Goal: Download file/media: Download file/media

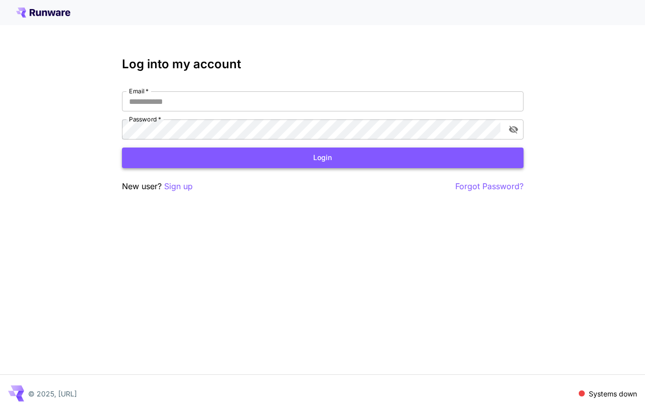
type input "**********"
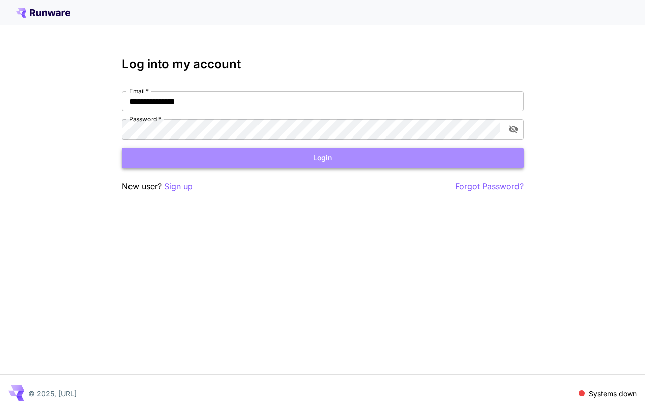
click at [321, 157] on button "Login" at bounding box center [323, 158] width 402 height 21
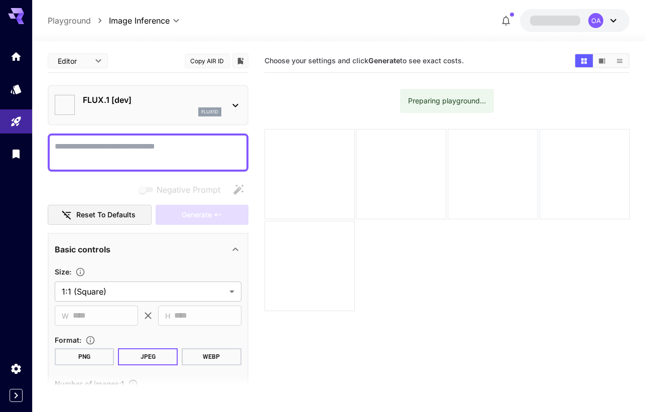
type input "**********"
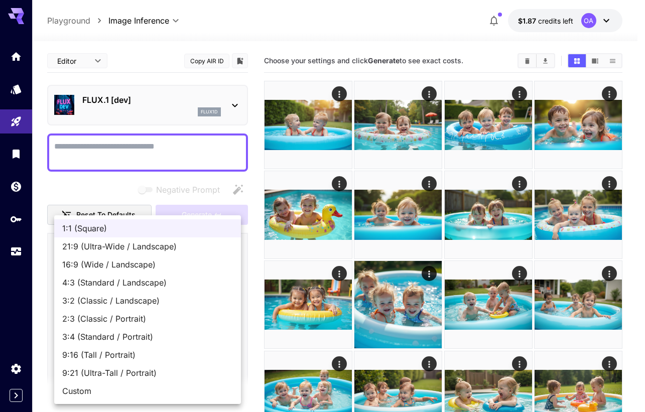
click at [114, 264] on span "16:9 (Wide / Landscape)" at bounding box center [147, 265] width 171 height 12
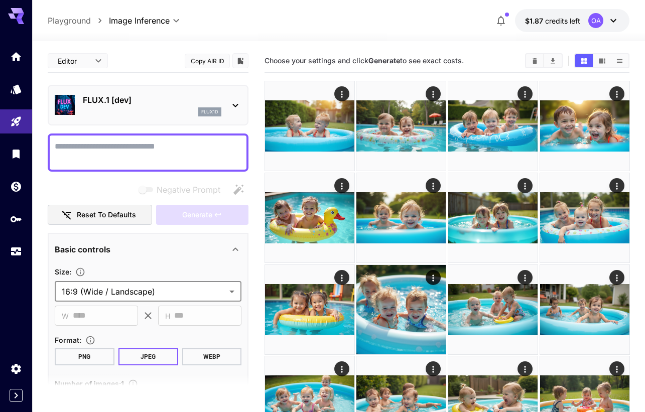
type input "**********"
type input "****"
type input "***"
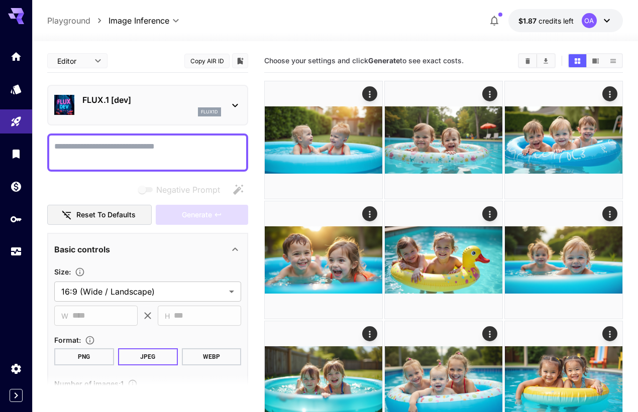
click at [134, 145] on textarea "Negative Prompt" at bounding box center [147, 153] width 187 height 24
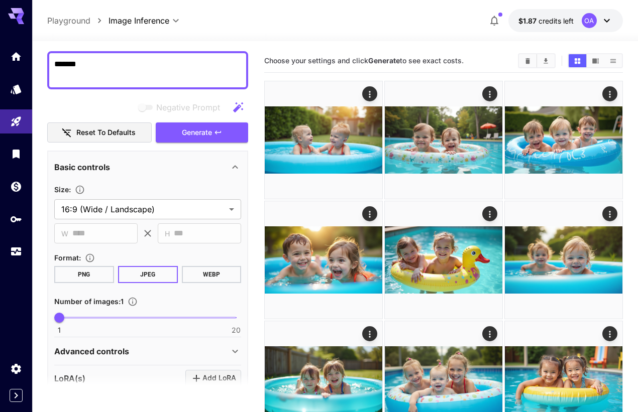
scroll to position [100, 0]
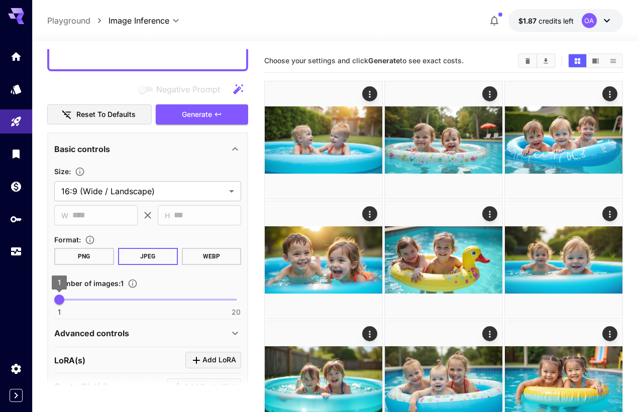
type textarea "*******"
type input "*"
drag, startPoint x: 61, startPoint y: 297, endPoint x: 121, endPoint y: 301, distance: 60.4
click at [121, 301] on span "8" at bounding box center [125, 300] width 10 height 10
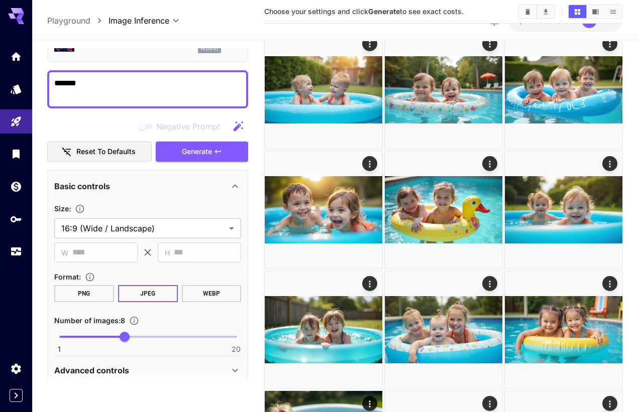
scroll to position [12, 0]
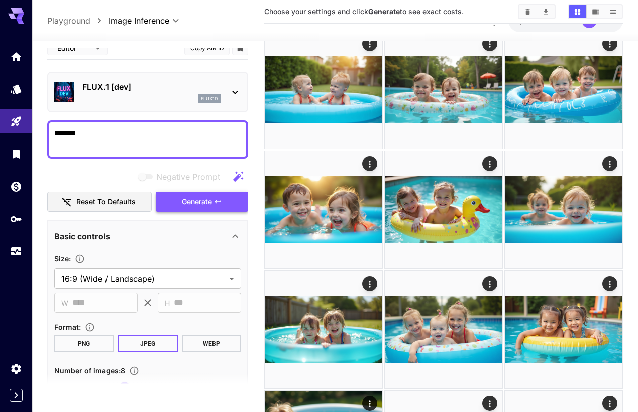
click at [182, 204] on span "Generate" at bounding box center [197, 202] width 30 height 13
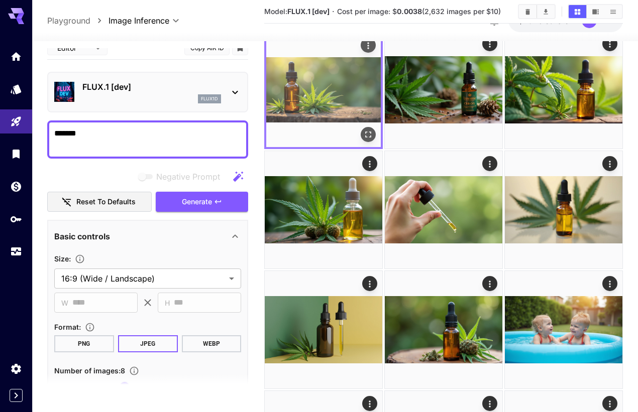
scroll to position [0, 0]
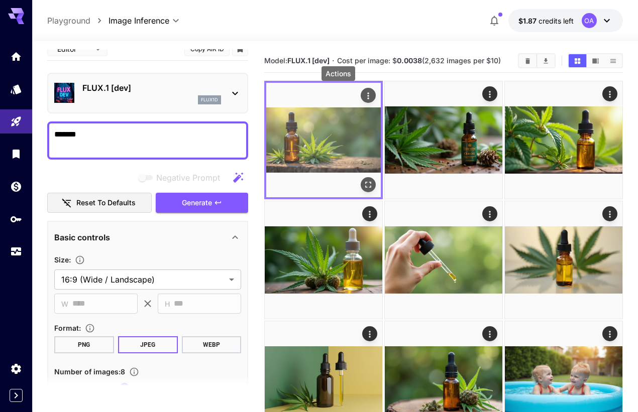
click at [363, 94] on icon "Actions" at bounding box center [368, 96] width 10 height 10
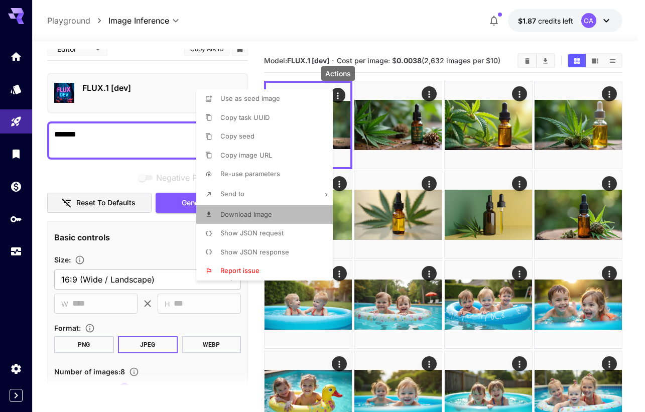
click at [243, 212] on span "Download Image" at bounding box center [246, 214] width 52 height 8
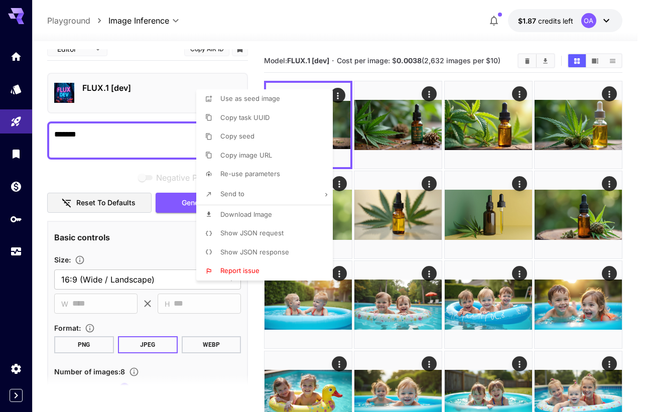
click at [433, 92] on div at bounding box center [322, 206] width 645 height 412
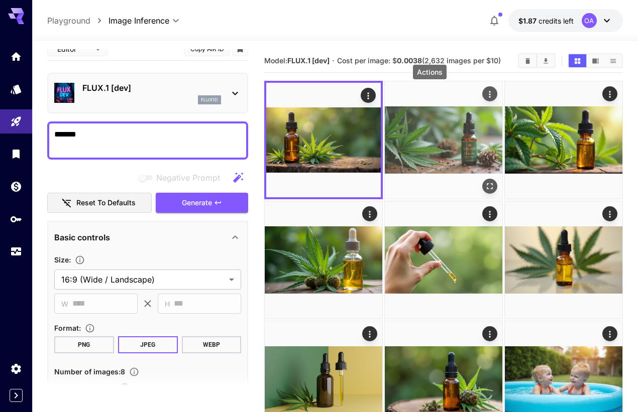
click at [485, 90] on icon "Actions" at bounding box center [490, 94] width 10 height 10
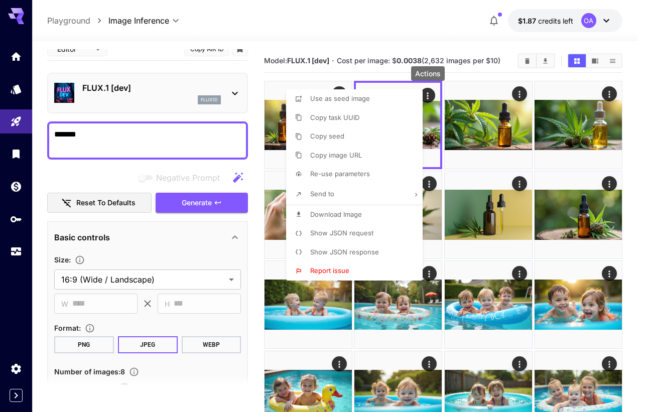
click at [325, 215] on span "Download Image" at bounding box center [336, 214] width 52 height 8
click at [519, 93] on div at bounding box center [322, 206] width 645 height 412
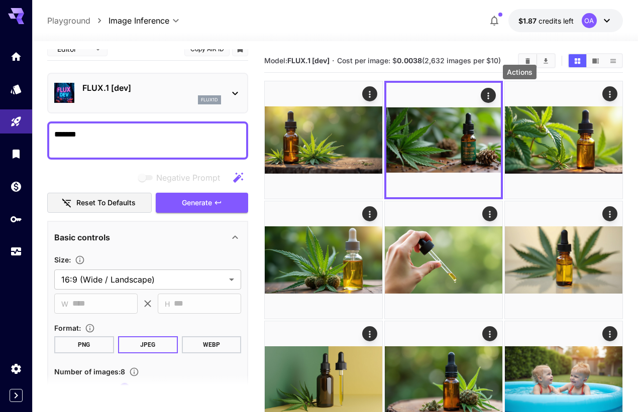
click at [605, 93] on icon "Actions" at bounding box center [610, 94] width 10 height 10
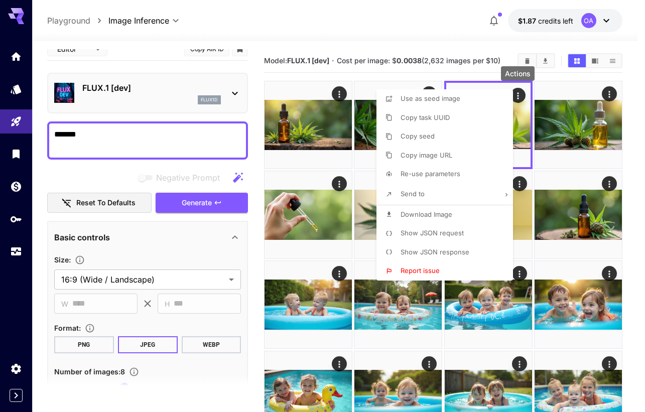
click at [418, 213] on span "Download Image" at bounding box center [427, 214] width 52 height 8
click at [611, 93] on div at bounding box center [322, 206] width 645 height 412
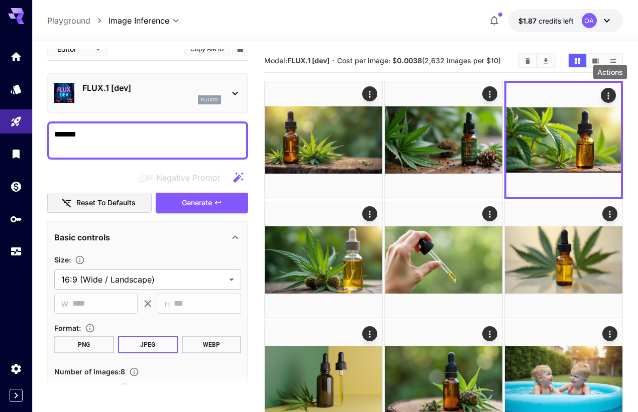
click at [375, 209] on icon "Actions" at bounding box center [370, 214] width 10 height 10
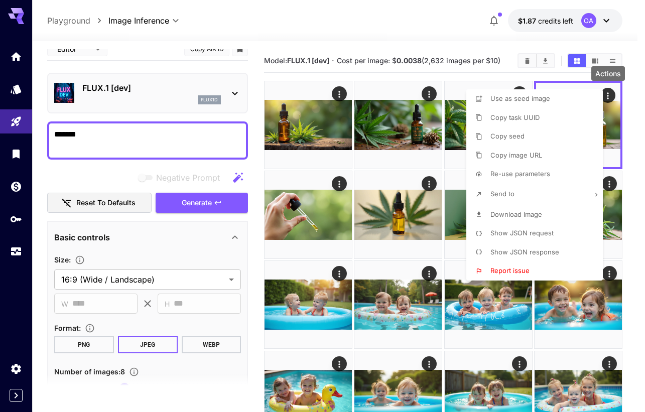
click at [495, 210] on span "Download Image" at bounding box center [517, 214] width 52 height 8
click at [431, 183] on div at bounding box center [322, 206] width 645 height 412
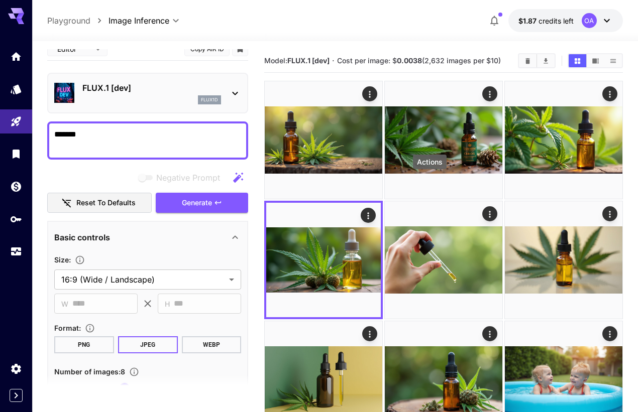
click at [605, 209] on icon "Actions" at bounding box center [610, 214] width 10 height 10
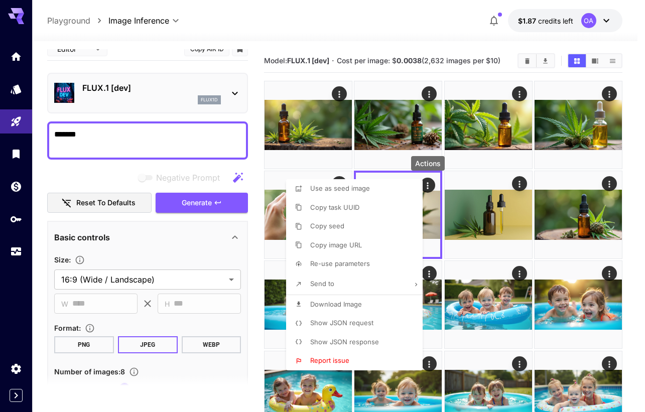
click at [345, 301] on span "Download Image" at bounding box center [336, 304] width 52 height 8
click at [609, 179] on div at bounding box center [322, 206] width 645 height 412
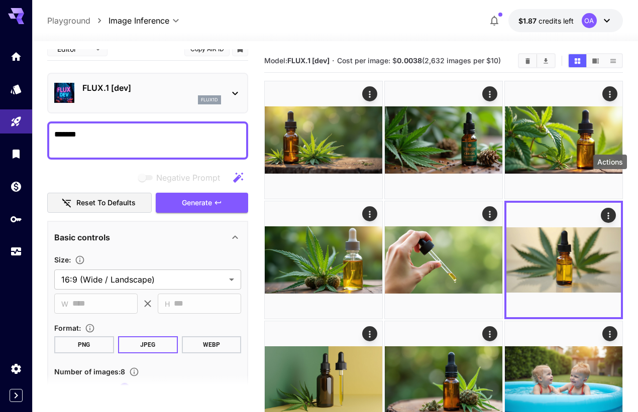
click at [495, 329] on icon "Actions" at bounding box center [490, 334] width 10 height 10
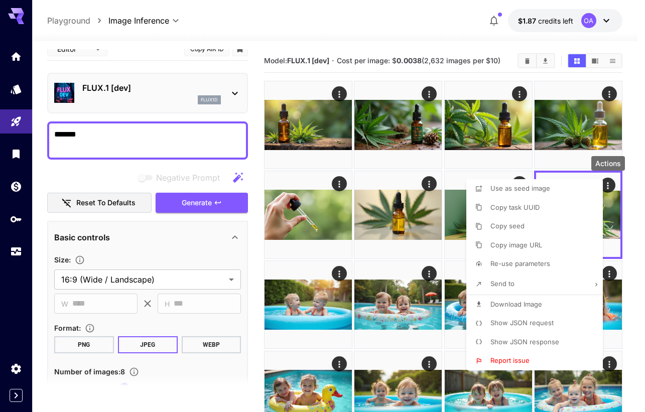
click at [519, 304] on span "Download Image" at bounding box center [517, 304] width 52 height 8
click at [609, 185] on div at bounding box center [322, 206] width 645 height 412
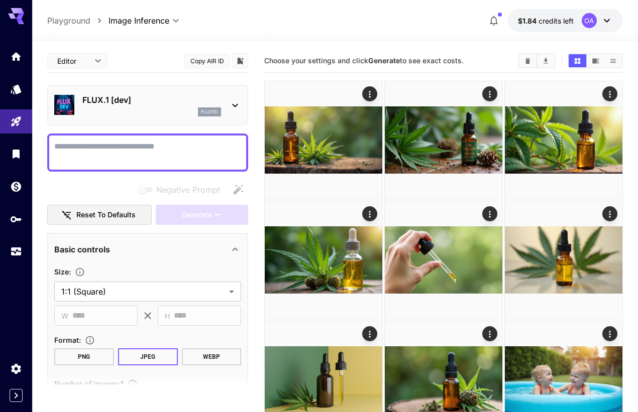
click at [605, 18] on icon at bounding box center [607, 21] width 12 height 12
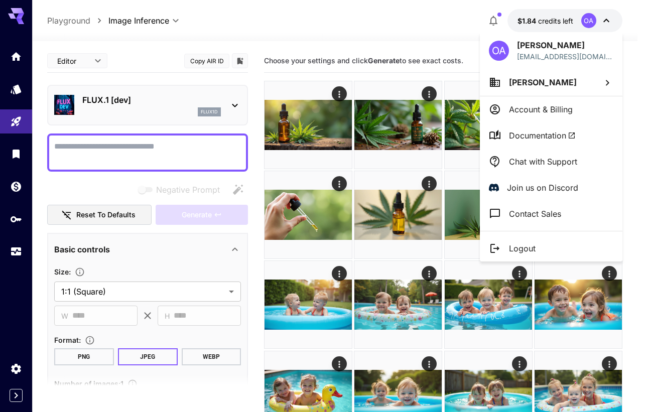
click at [16, 369] on div at bounding box center [322, 206] width 645 height 412
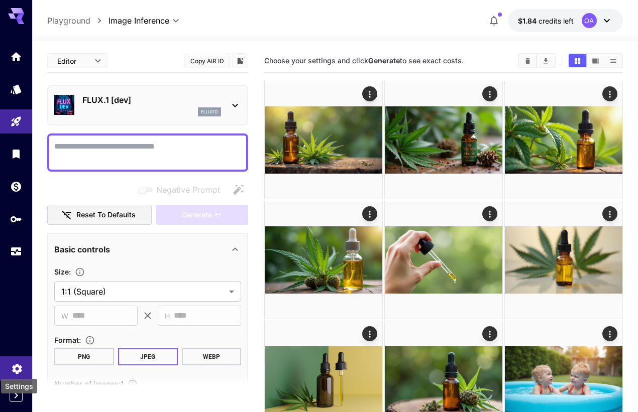
click at [16, 369] on icon "Settings" at bounding box center [17, 366] width 10 height 10
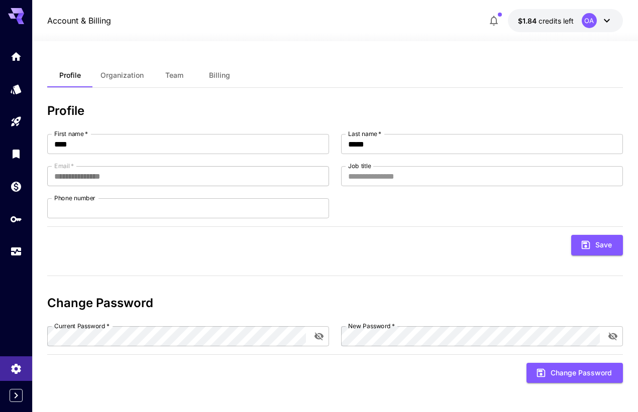
scroll to position [1, 0]
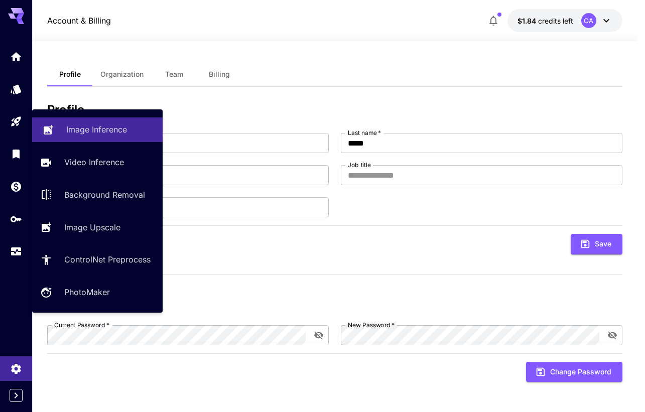
click at [101, 126] on p "Image Inference" at bounding box center [96, 130] width 61 height 12
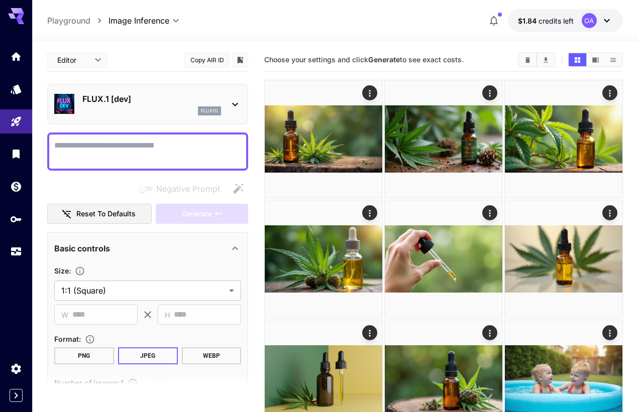
click at [106, 153] on textarea "Negative Prompt" at bounding box center [147, 152] width 187 height 24
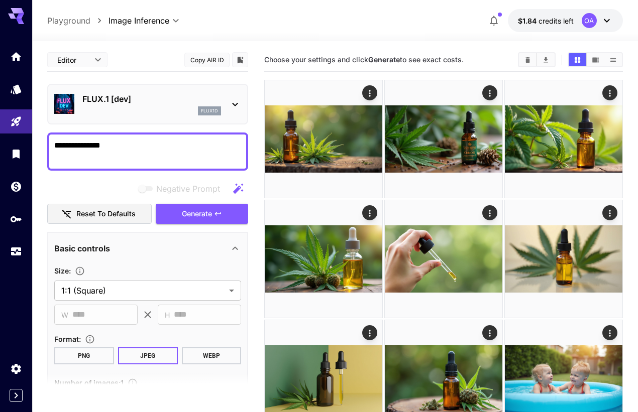
click at [98, 144] on textarea "**********" at bounding box center [147, 152] width 187 height 24
type textarea "**********"
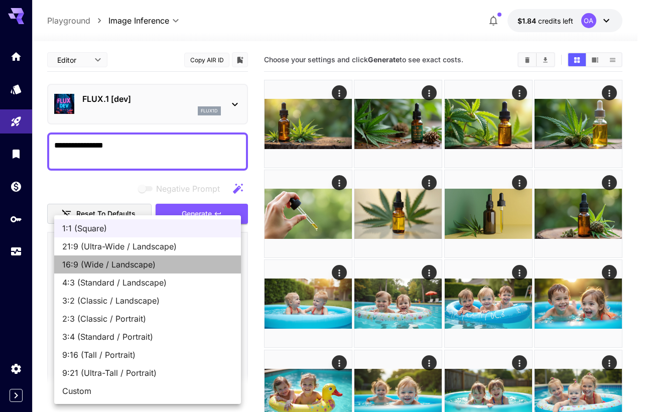
click at [81, 262] on span "16:9 (Wide / Landscape)" at bounding box center [147, 265] width 171 height 12
type input "**********"
type input "****"
type input "***"
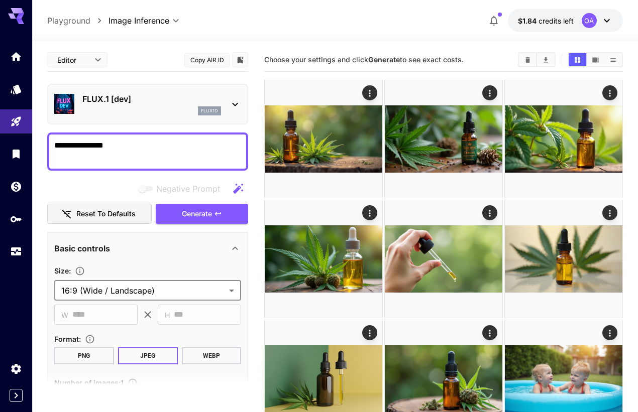
scroll to position [50, 0]
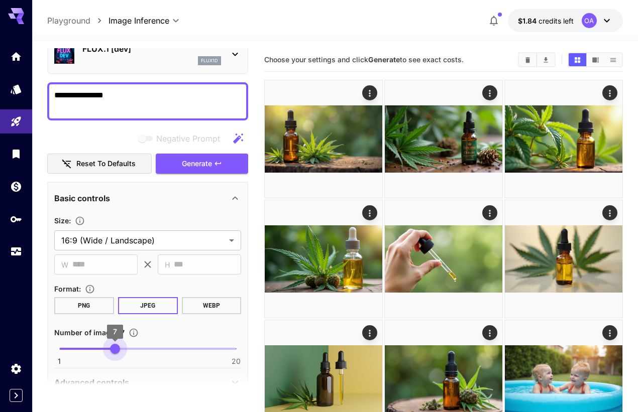
type input "*"
drag, startPoint x: 58, startPoint y: 352, endPoint x: 121, endPoint y: 346, distance: 63.5
click at [121, 346] on span "8" at bounding box center [125, 349] width 10 height 10
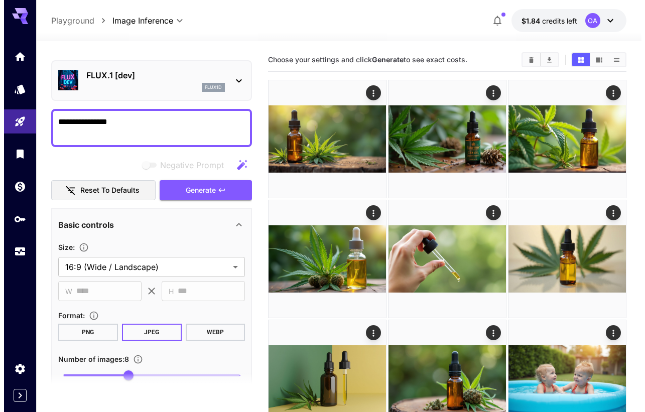
scroll to position [0, 0]
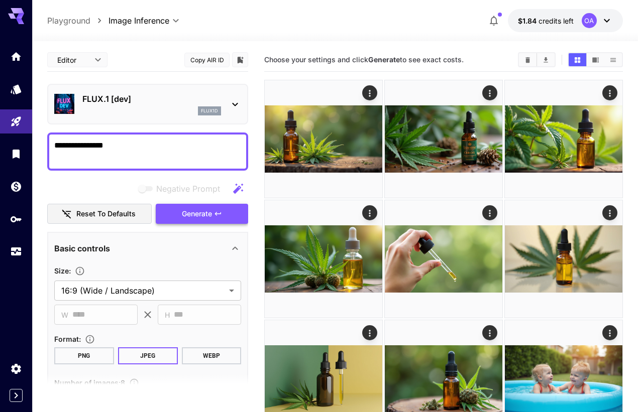
click at [177, 213] on button "Generate" at bounding box center [202, 214] width 92 height 21
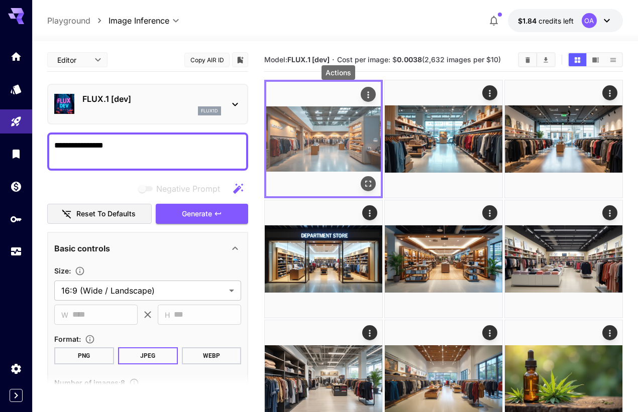
click at [363, 91] on icon "Actions" at bounding box center [368, 95] width 10 height 10
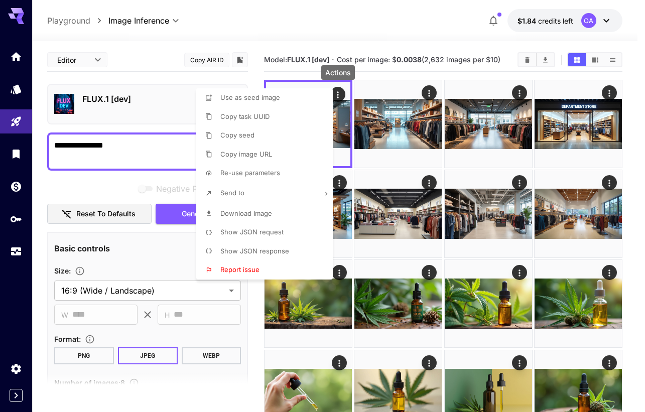
click at [276, 214] on li "Download Image" at bounding box center [267, 213] width 143 height 19
click at [429, 92] on div at bounding box center [322, 206] width 645 height 412
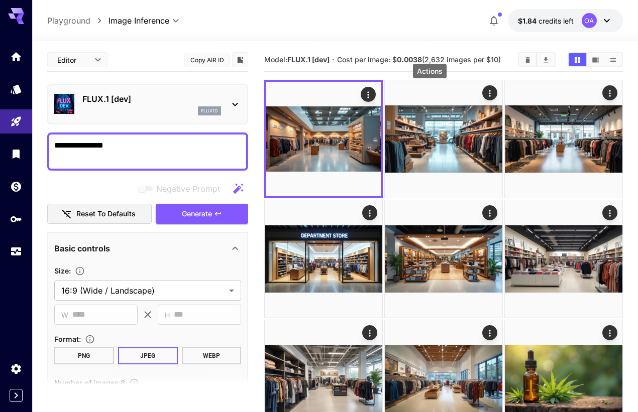
click at [485, 92] on icon "Actions" at bounding box center [490, 93] width 10 height 10
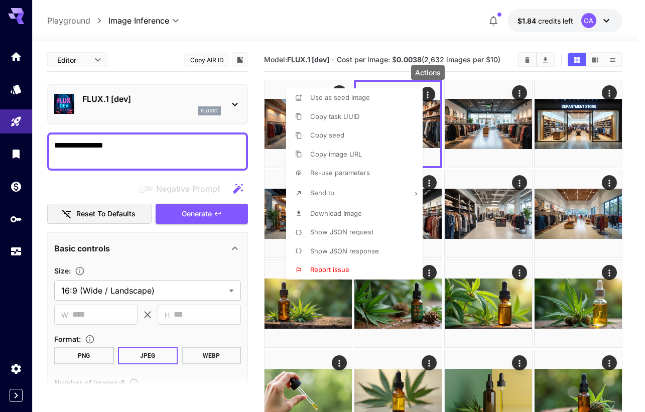
click at [363, 214] on li "Download Image" at bounding box center [357, 213] width 143 height 19
click at [517, 94] on div at bounding box center [322, 206] width 645 height 412
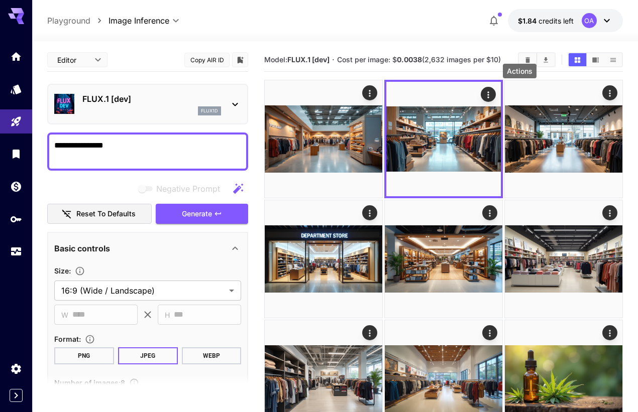
click at [605, 94] on icon "Actions" at bounding box center [610, 93] width 10 height 10
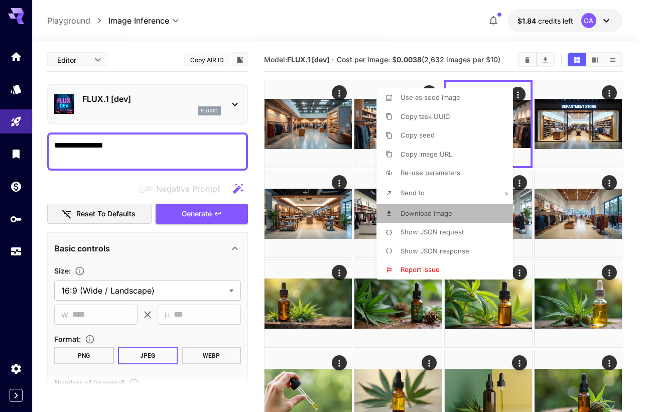
click at [451, 215] on span "Download Image" at bounding box center [427, 213] width 52 height 8
click at [608, 94] on div at bounding box center [322, 206] width 645 height 412
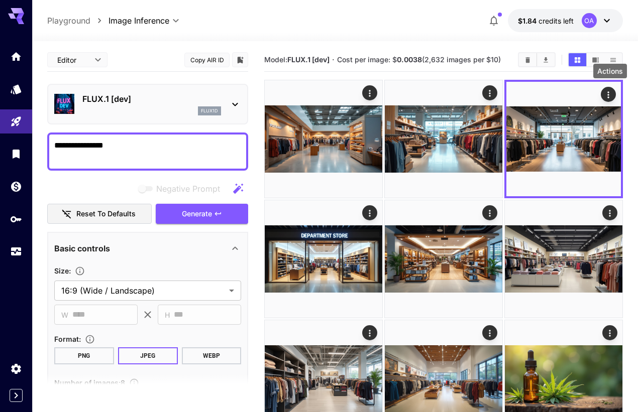
click at [375, 208] on icon "Actions" at bounding box center [370, 213] width 10 height 10
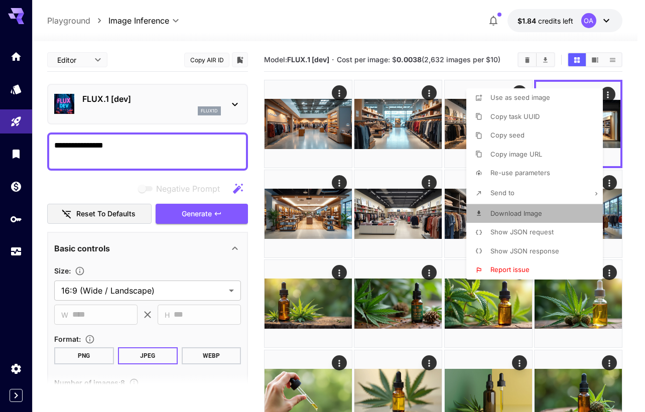
click at [520, 210] on span "Download Image" at bounding box center [517, 213] width 52 height 8
click at [340, 181] on div at bounding box center [322, 206] width 645 height 412
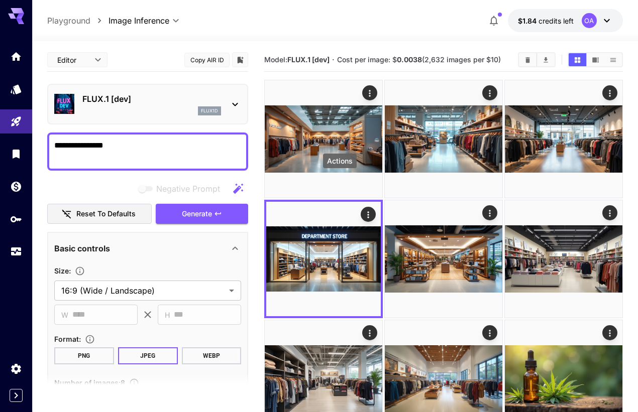
click at [489, 210] on icon "Actions" at bounding box center [490, 213] width 2 height 7
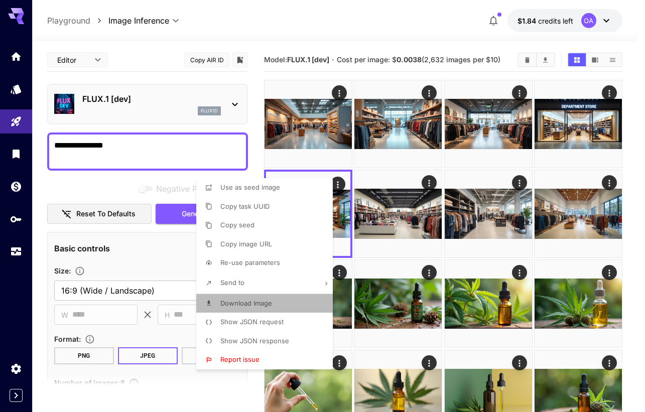
drag, startPoint x: 284, startPoint y: 301, endPoint x: 296, endPoint y: 296, distance: 13.3
click at [285, 301] on li "Download Image" at bounding box center [267, 303] width 143 height 19
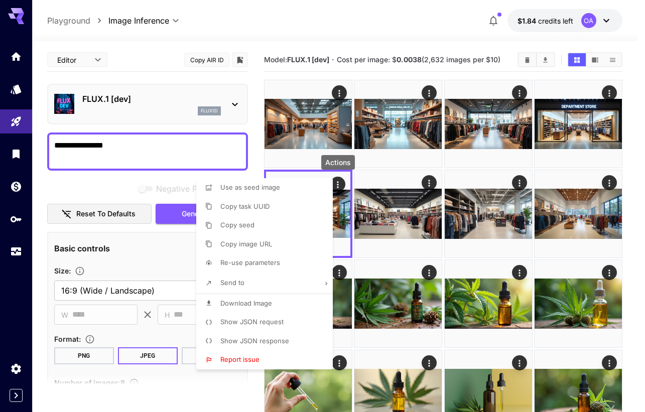
click at [427, 182] on div at bounding box center [322, 206] width 645 height 412
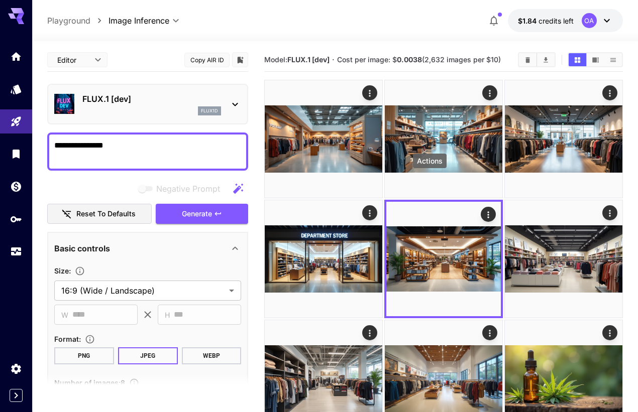
click at [605, 208] on icon "Actions" at bounding box center [610, 213] width 10 height 10
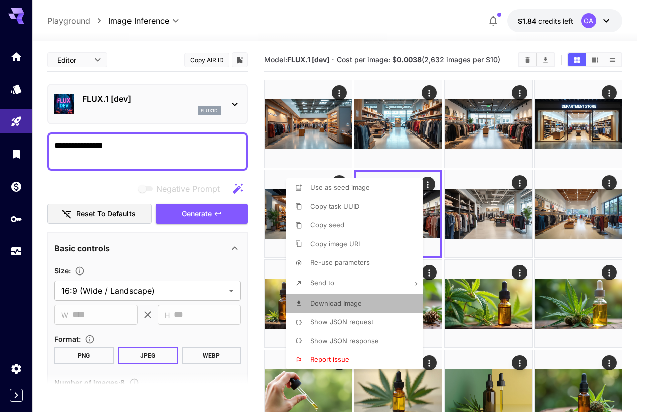
click at [344, 303] on span "Download Image" at bounding box center [336, 303] width 52 height 8
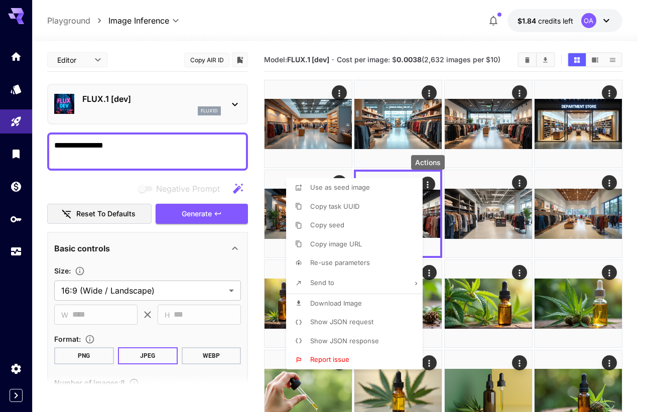
click at [518, 179] on div at bounding box center [322, 206] width 645 height 412
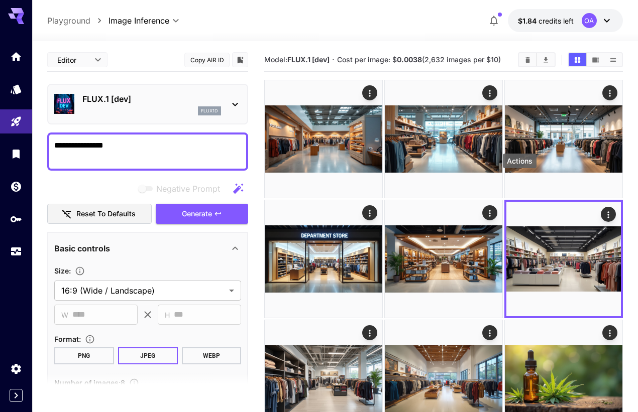
click at [375, 328] on icon "Actions" at bounding box center [370, 333] width 10 height 10
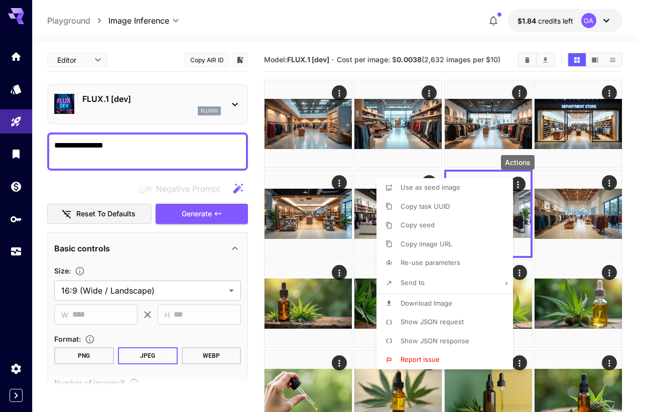
click at [423, 300] on span "Download Image" at bounding box center [427, 303] width 52 height 8
click at [610, 181] on div at bounding box center [322, 206] width 645 height 412
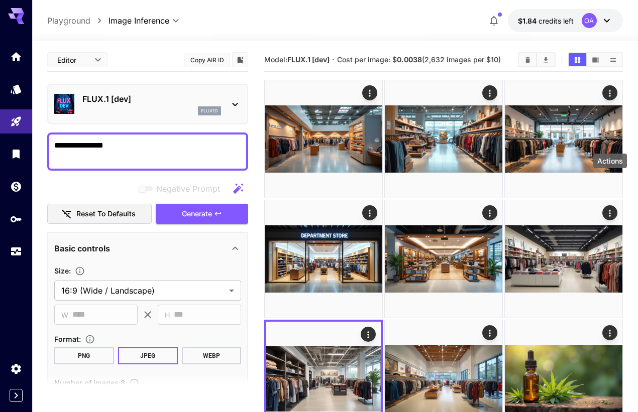
click at [490, 330] on icon "Actions" at bounding box center [490, 333] width 2 height 7
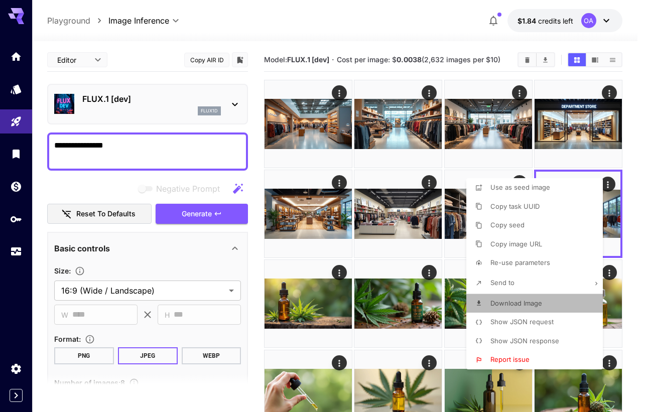
click at [511, 299] on span "Download Image" at bounding box center [517, 303] width 52 height 8
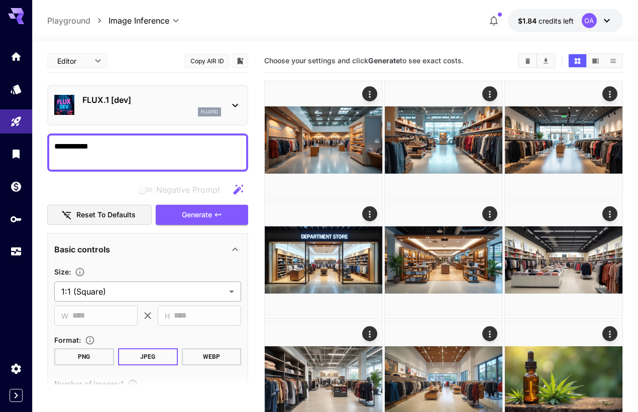
type textarea "**********"
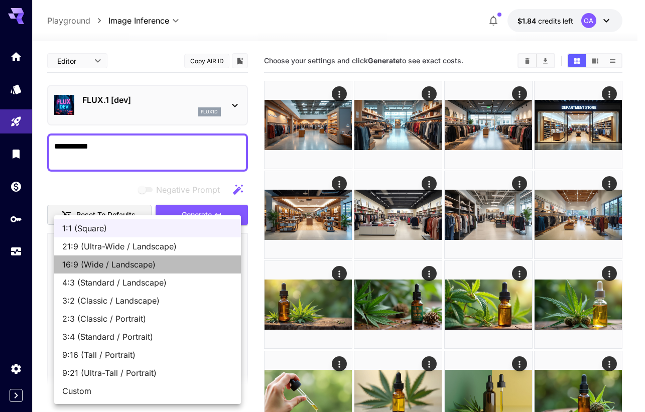
click at [105, 266] on span "16:9 (Wide / Landscape)" at bounding box center [147, 265] width 171 height 12
type input "**********"
type input "****"
type input "***"
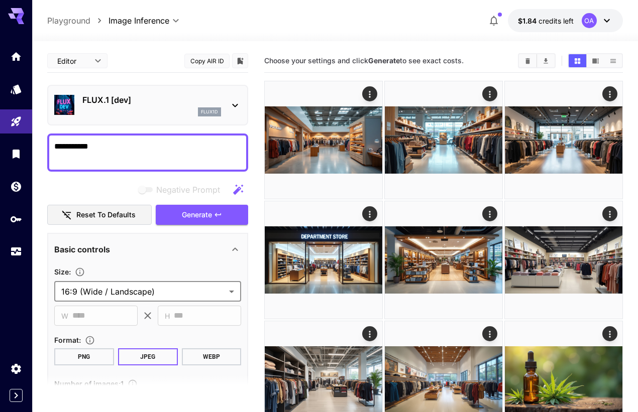
type input "**********"
type input "****"
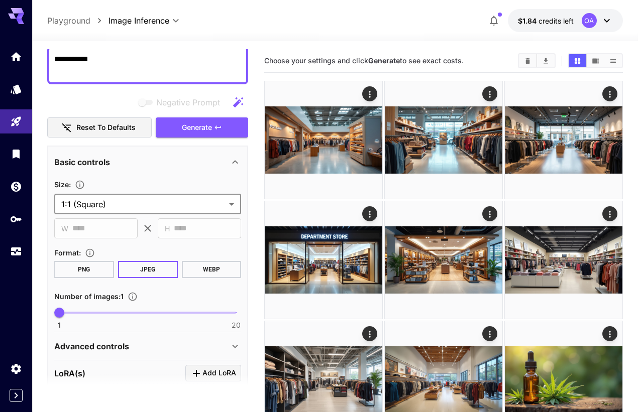
scroll to position [100, 0]
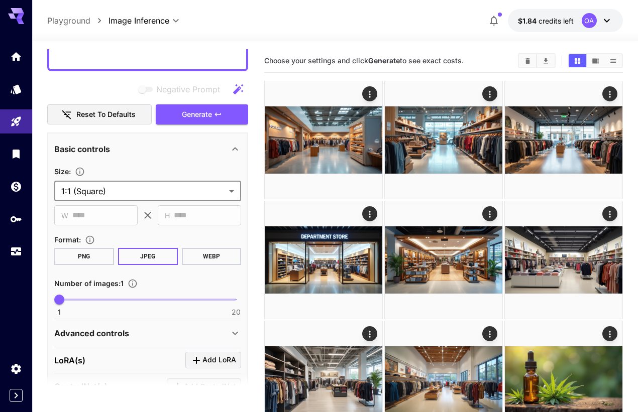
click at [112, 300] on span at bounding box center [147, 300] width 177 height 2
type input "*"
drag, startPoint x: 112, startPoint y: 300, endPoint x: 121, endPoint y: 301, distance: 8.1
click at [121, 301] on span "8" at bounding box center [125, 300] width 10 height 10
click at [192, 110] on span "Generate" at bounding box center [197, 114] width 30 height 13
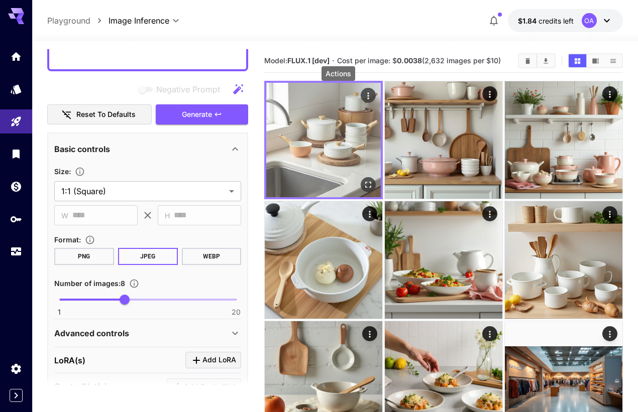
click at [363, 93] on icon "Actions" at bounding box center [368, 96] width 10 height 10
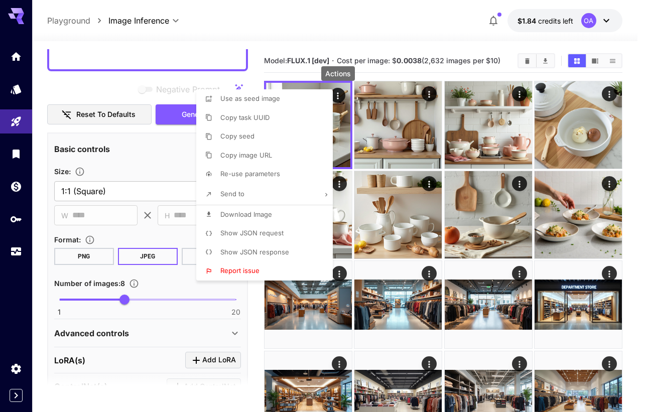
click at [246, 208] on li "Download Image" at bounding box center [267, 214] width 143 height 19
click at [429, 90] on div at bounding box center [322, 206] width 645 height 412
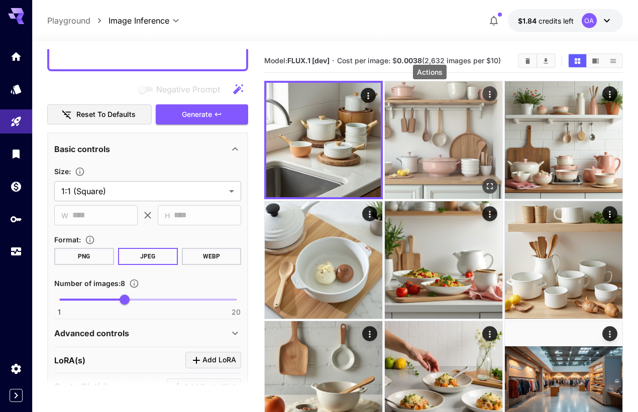
click at [485, 93] on icon "Actions" at bounding box center [490, 94] width 10 height 10
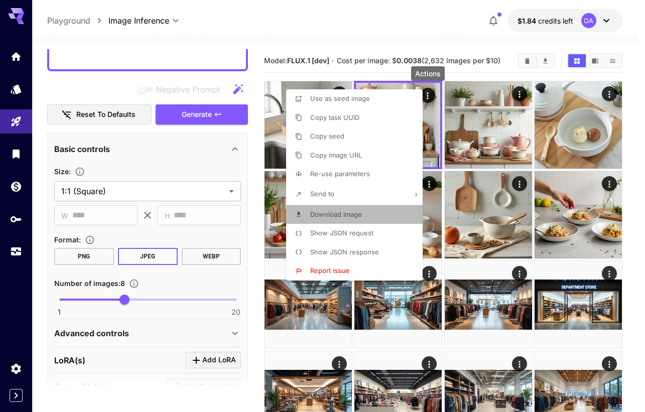
click at [350, 216] on span "Download Image" at bounding box center [336, 214] width 52 height 8
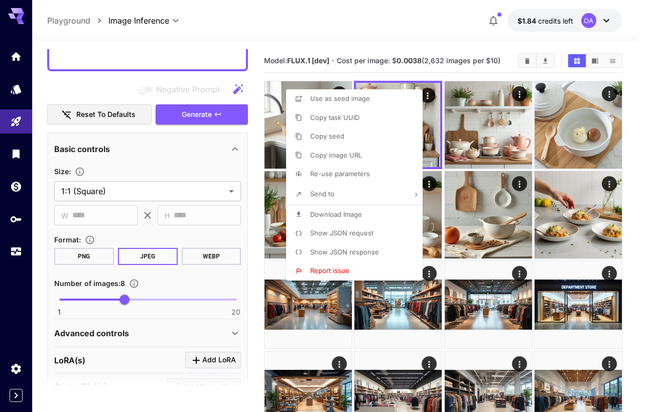
click at [518, 89] on div at bounding box center [322, 206] width 645 height 412
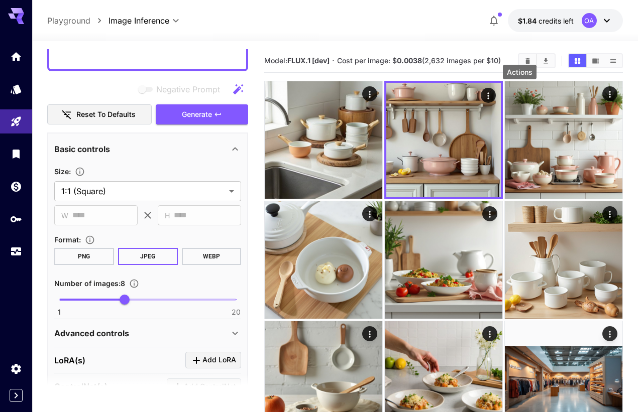
click at [605, 89] on icon "Actions" at bounding box center [610, 94] width 10 height 10
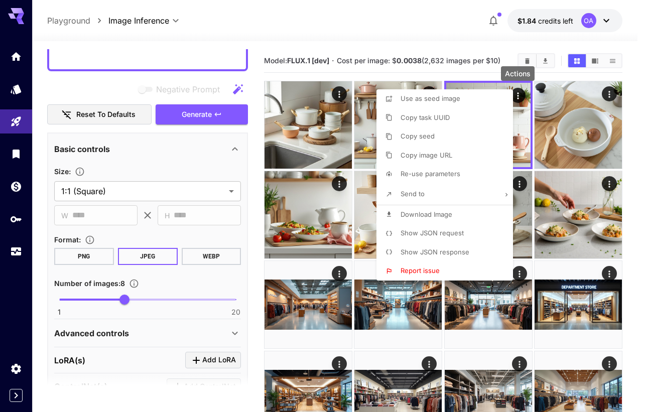
click at [441, 215] on span "Download Image" at bounding box center [427, 214] width 52 height 8
click at [193, 194] on div at bounding box center [322, 206] width 645 height 412
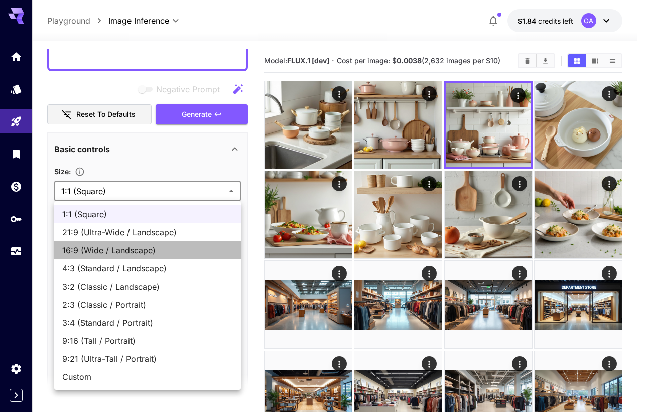
click at [92, 250] on span "16:9 (Wide / Landscape)" at bounding box center [147, 251] width 171 height 12
type input "**********"
type input "****"
type input "***"
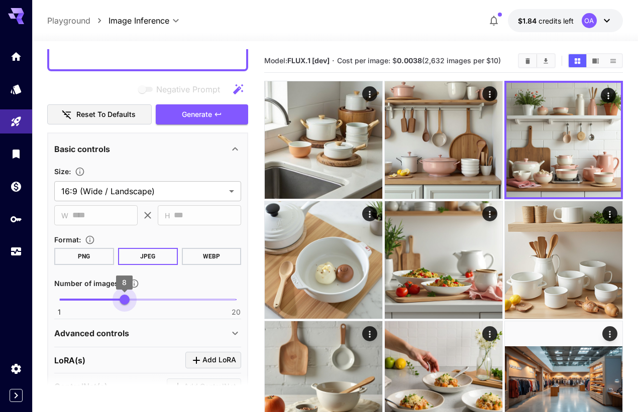
click at [123, 302] on span "8" at bounding box center [125, 300] width 10 height 10
drag, startPoint x: 123, startPoint y: 302, endPoint x: 114, endPoint y: 302, distance: 8.5
click at [114, 302] on span "7" at bounding box center [115, 300] width 10 height 10
type input "*"
drag, startPoint x: 114, startPoint y: 298, endPoint x: 123, endPoint y: 298, distance: 9.0
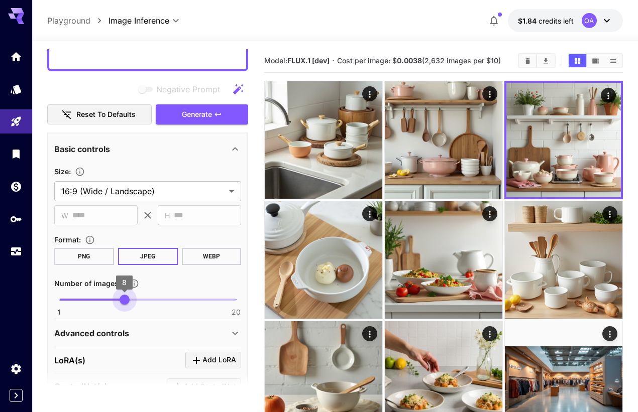
click at [123, 298] on span "8" at bounding box center [125, 300] width 10 height 10
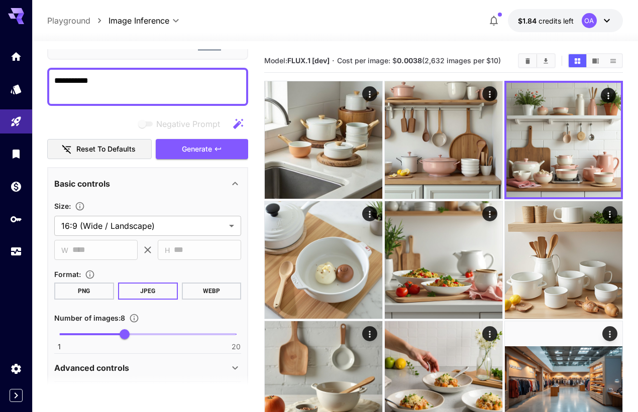
scroll to position [0, 0]
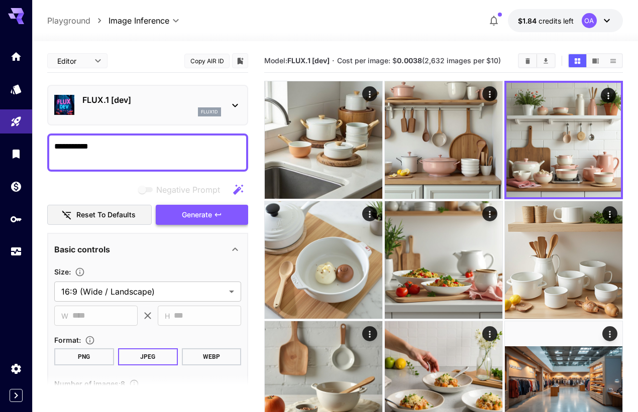
click at [174, 214] on button "Generate" at bounding box center [202, 215] width 92 height 21
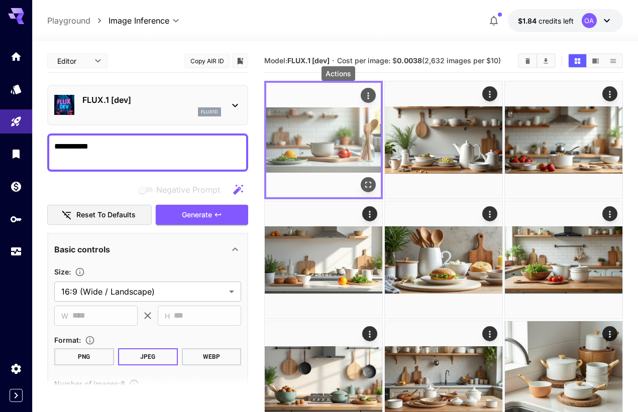
click at [363, 94] on icon "Actions" at bounding box center [368, 96] width 10 height 10
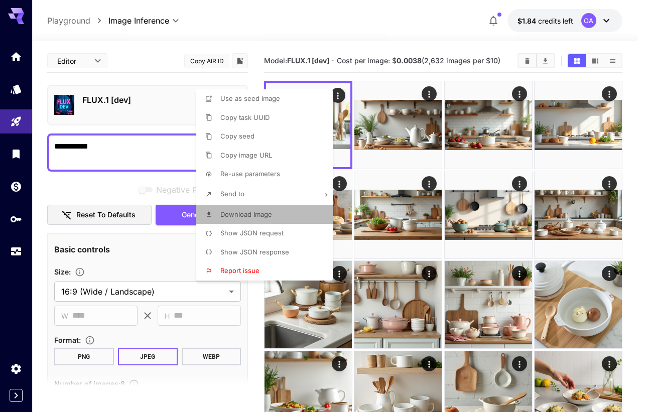
click at [243, 211] on span "Download Image" at bounding box center [246, 214] width 52 height 8
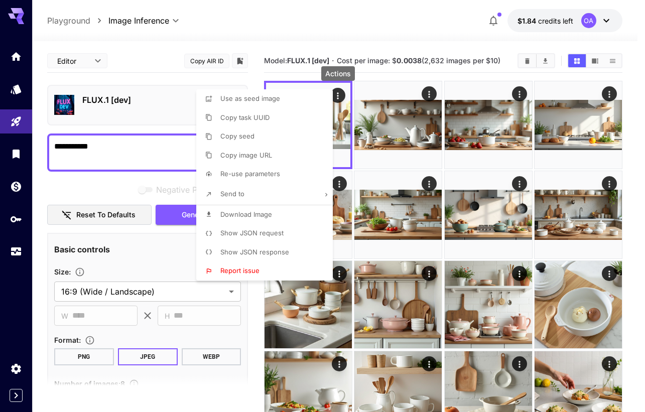
click at [427, 91] on div at bounding box center [322, 206] width 645 height 412
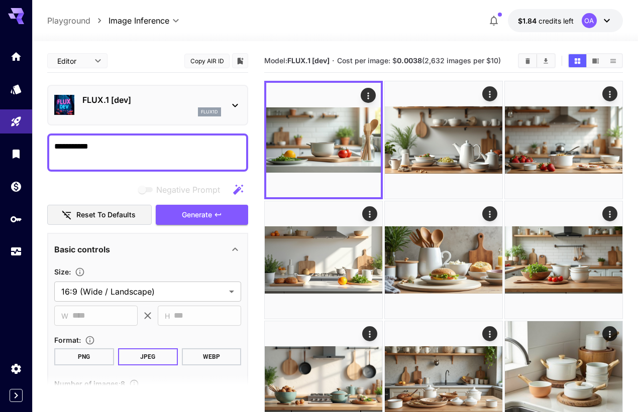
click at [485, 91] on icon "Actions" at bounding box center [490, 94] width 10 height 10
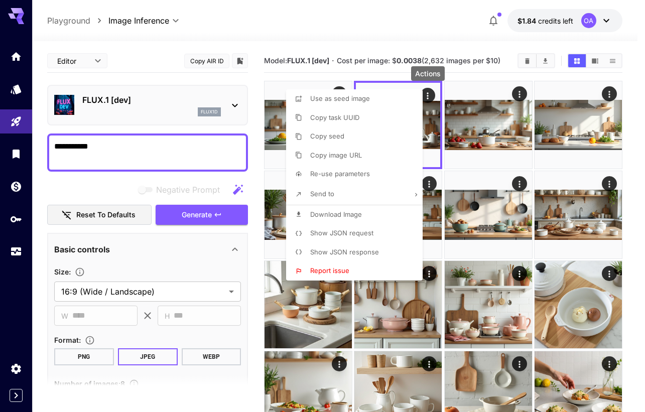
click at [334, 217] on span "Download Image" at bounding box center [336, 214] width 52 height 8
click at [518, 92] on div at bounding box center [322, 206] width 645 height 412
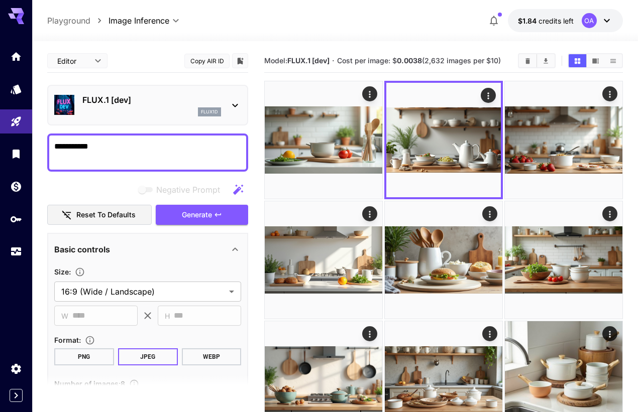
click at [605, 92] on icon "Actions" at bounding box center [610, 94] width 10 height 10
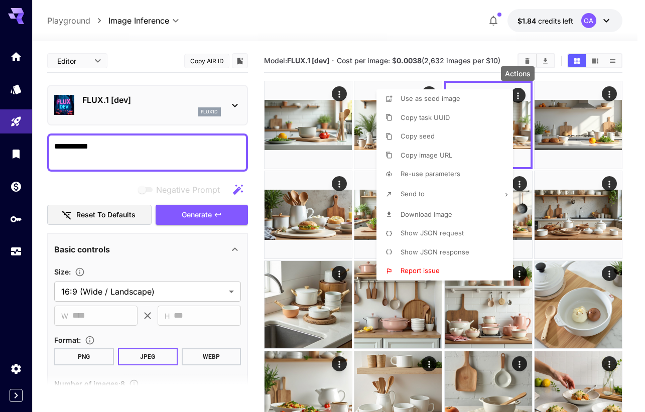
click at [442, 210] on span "Download Image" at bounding box center [427, 214] width 52 height 8
click at [606, 96] on div at bounding box center [322, 206] width 645 height 412
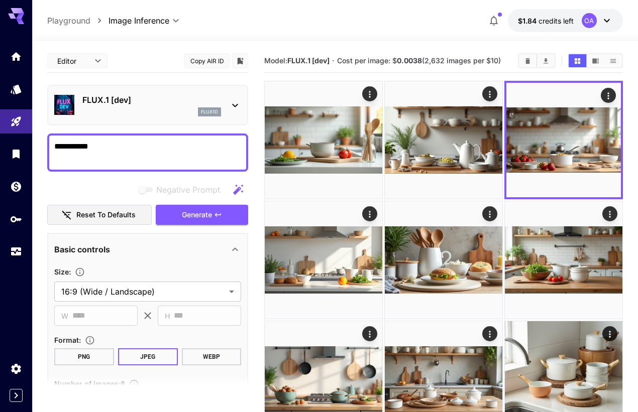
click at [606, 96] on div at bounding box center [319, 206] width 638 height 412
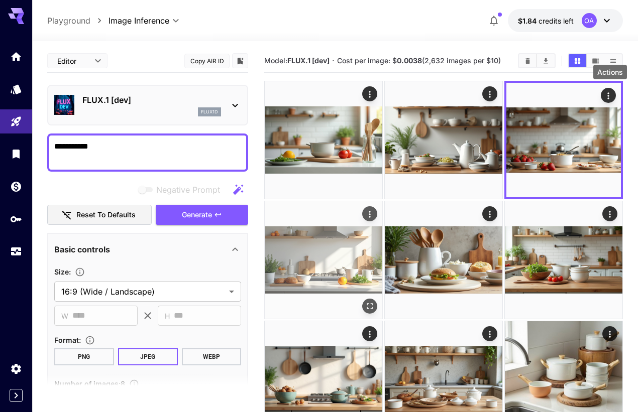
click at [375, 209] on icon "Actions" at bounding box center [370, 214] width 10 height 10
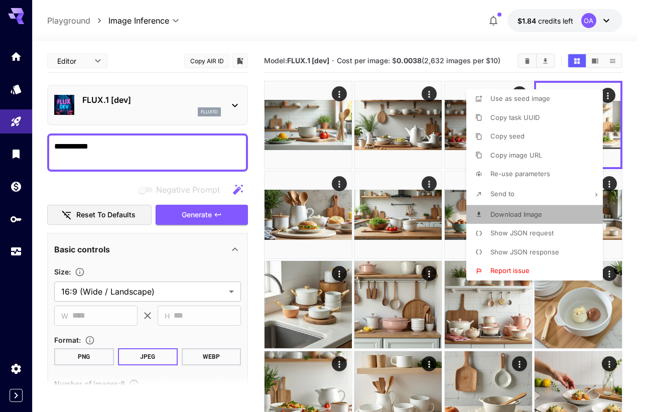
click at [512, 210] on span "Download Image" at bounding box center [517, 214] width 52 height 8
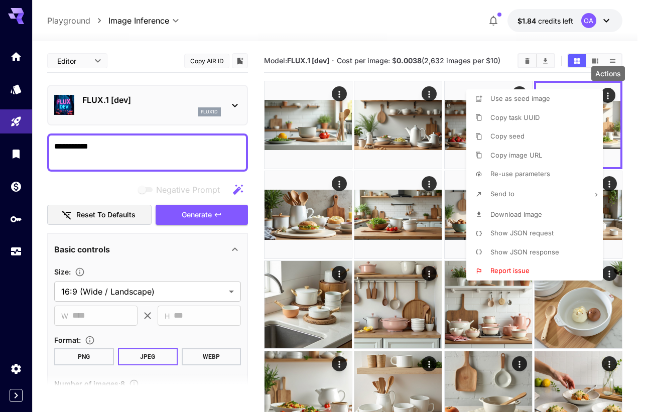
click at [339, 185] on div at bounding box center [322, 206] width 645 height 412
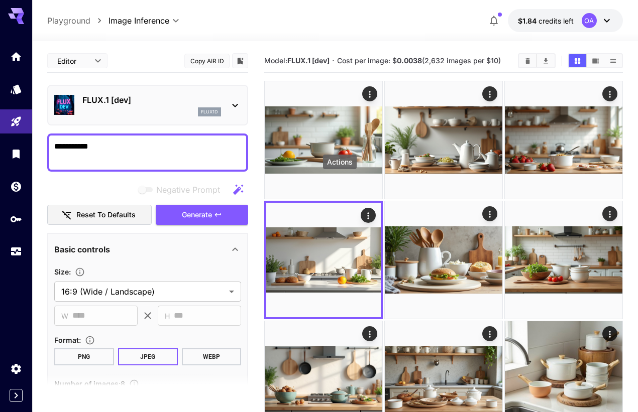
click at [489, 211] on icon "Actions" at bounding box center [490, 214] width 2 height 7
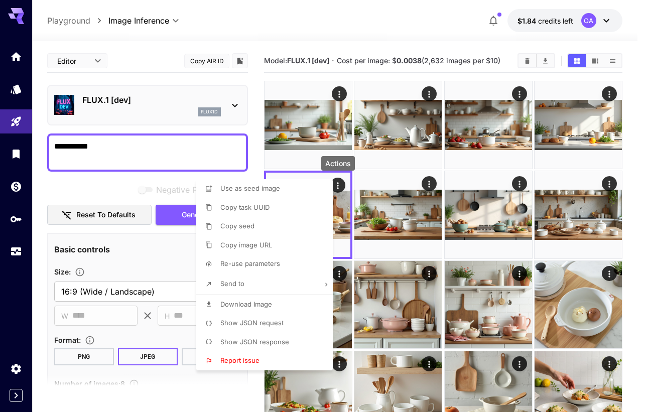
click at [241, 301] on span "Download Image" at bounding box center [246, 304] width 52 height 8
click at [427, 183] on div at bounding box center [322, 206] width 645 height 412
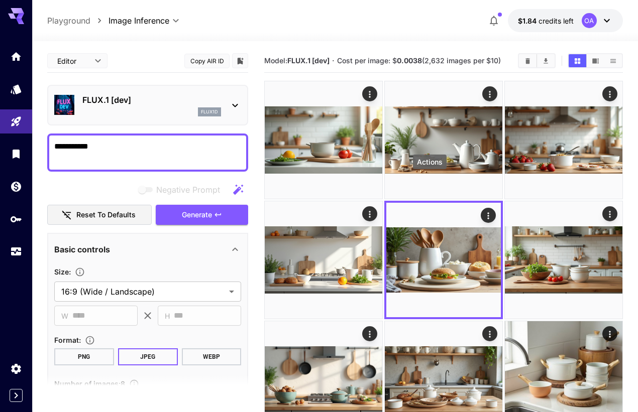
click at [605, 209] on icon "Actions" at bounding box center [610, 214] width 10 height 10
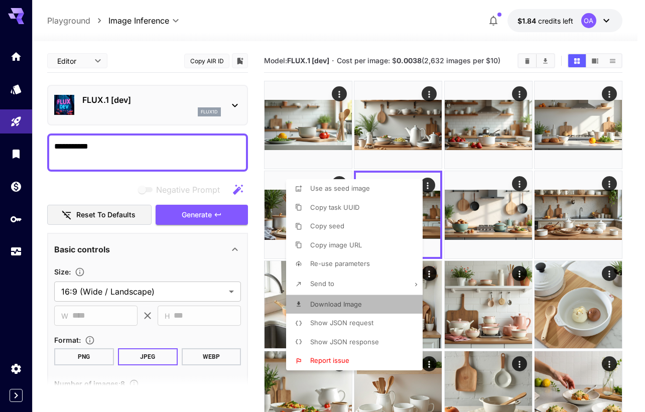
click at [363, 305] on li "Download Image" at bounding box center [357, 304] width 143 height 19
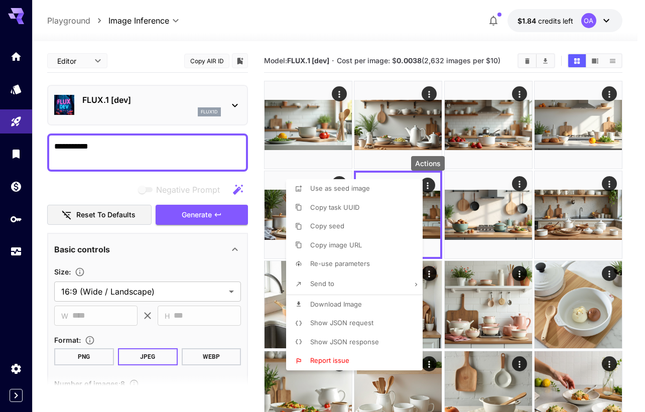
click at [521, 182] on div at bounding box center [322, 206] width 645 height 412
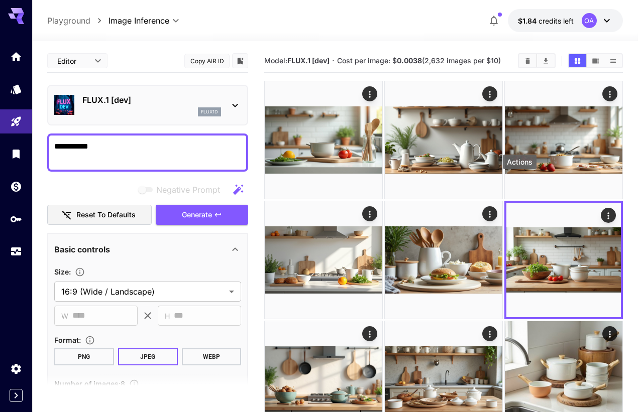
click at [375, 329] on icon "Actions" at bounding box center [370, 334] width 10 height 10
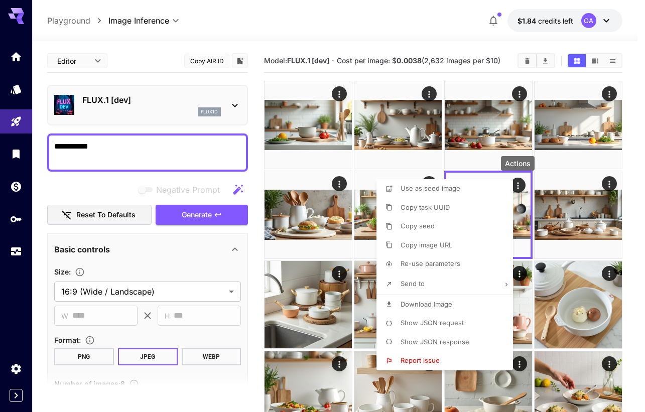
click at [424, 301] on span "Download Image" at bounding box center [427, 304] width 52 height 8
click at [609, 183] on div at bounding box center [322, 206] width 645 height 412
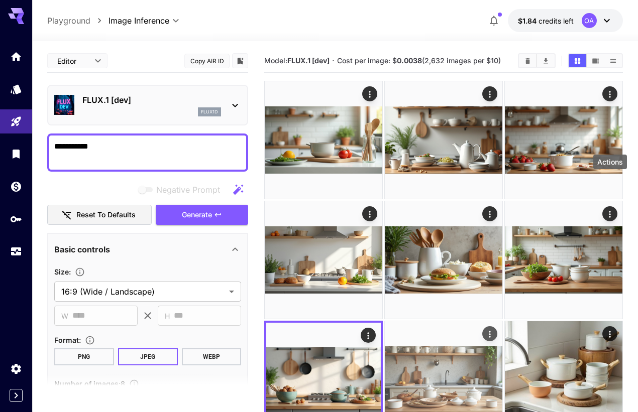
click at [495, 329] on icon "Actions" at bounding box center [490, 334] width 10 height 10
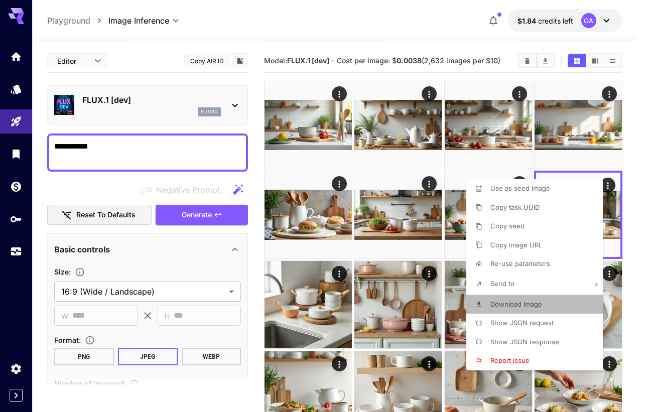
click at [492, 300] on span "Download Image" at bounding box center [517, 304] width 52 height 8
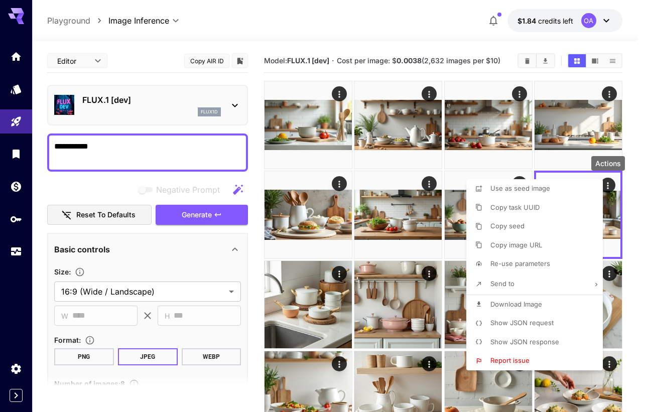
click at [64, 143] on div at bounding box center [322, 206] width 645 height 412
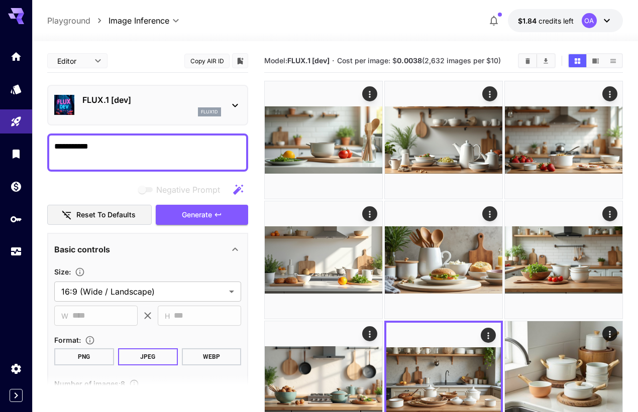
click at [66, 149] on textarea "**********" at bounding box center [147, 153] width 187 height 24
click at [64, 144] on textarea "******" at bounding box center [147, 153] width 187 height 24
click at [66, 147] on textarea "******" at bounding box center [147, 153] width 187 height 24
click at [67, 155] on textarea "*******" at bounding box center [147, 153] width 187 height 24
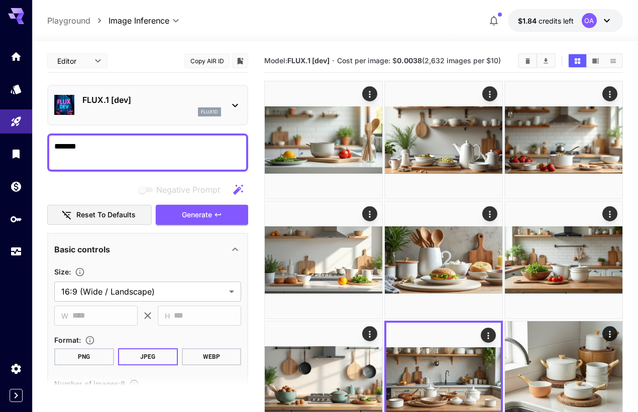
click at [68, 146] on textarea "*******" at bounding box center [147, 153] width 187 height 24
type textarea "*******"
click at [66, 167] on div "*******" at bounding box center [147, 153] width 201 height 38
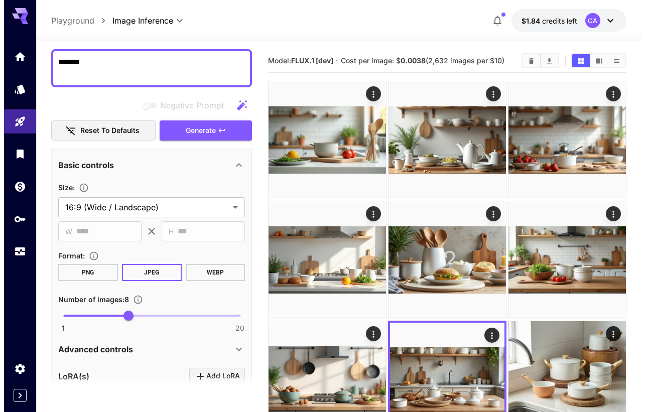
scroll to position [151, 0]
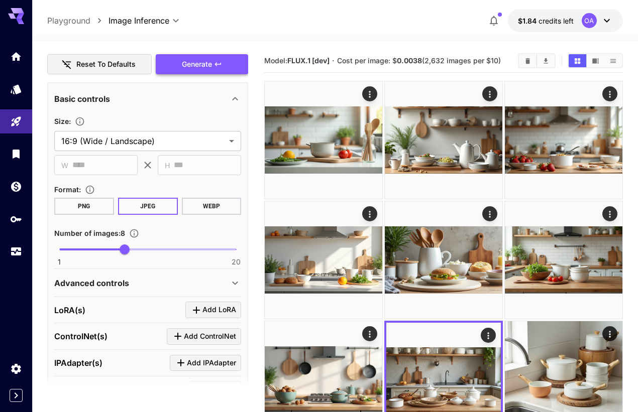
click at [189, 64] on span "Generate" at bounding box center [197, 64] width 30 height 13
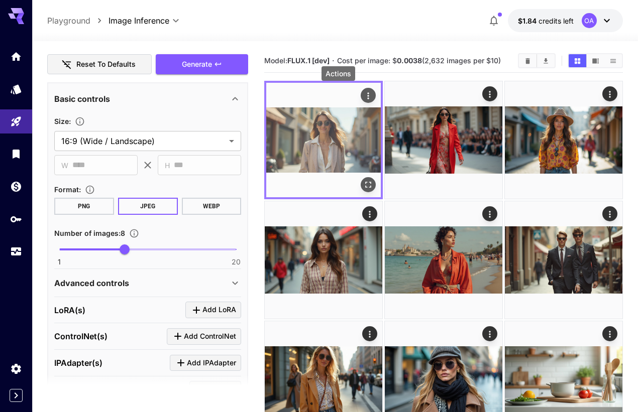
click at [363, 94] on icon "Actions" at bounding box center [368, 96] width 10 height 10
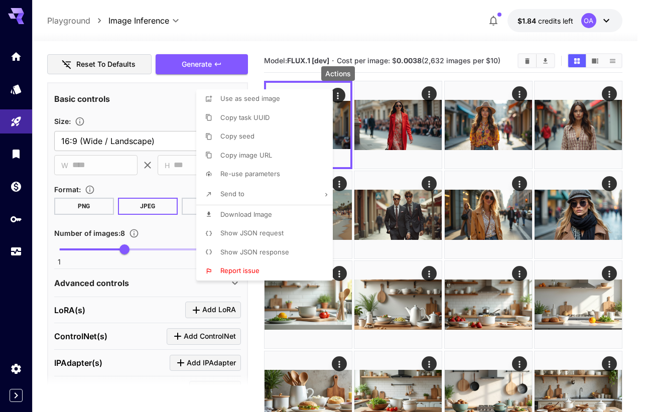
click at [276, 213] on li "Download Image" at bounding box center [267, 214] width 143 height 19
click at [429, 91] on div at bounding box center [322, 206] width 645 height 412
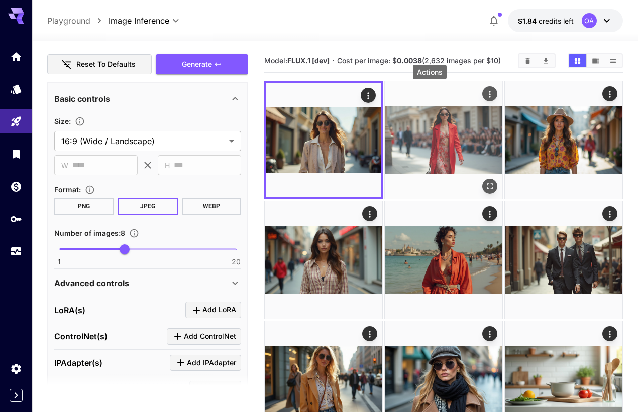
click at [489, 91] on icon "Actions" at bounding box center [490, 94] width 2 height 7
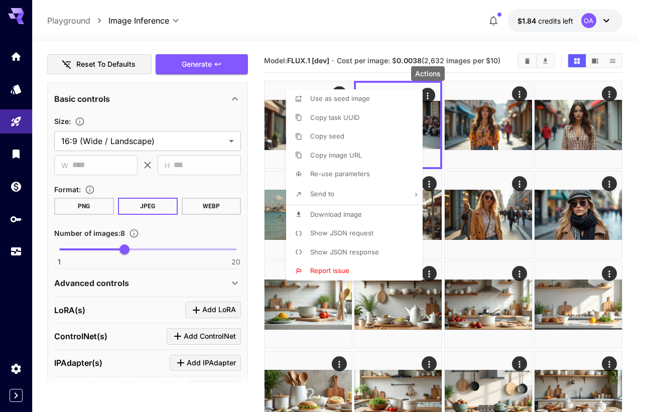
click at [328, 211] on span "Download Image" at bounding box center [336, 214] width 52 height 8
click at [517, 95] on div at bounding box center [322, 206] width 645 height 412
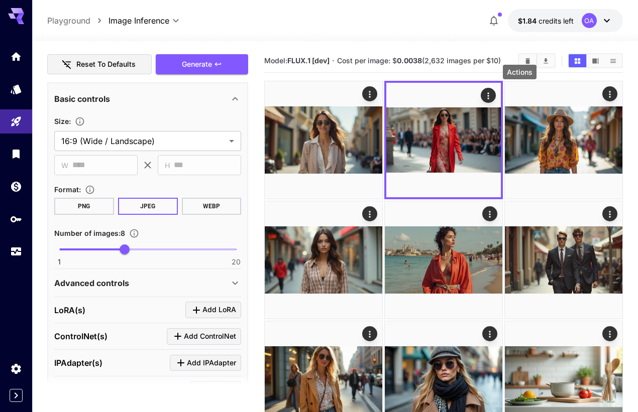
click at [605, 95] on icon "Actions" at bounding box center [610, 94] width 10 height 10
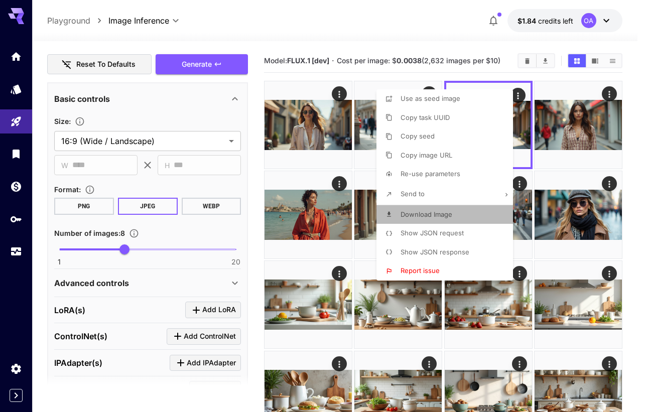
click at [412, 212] on span "Download Image" at bounding box center [427, 214] width 52 height 8
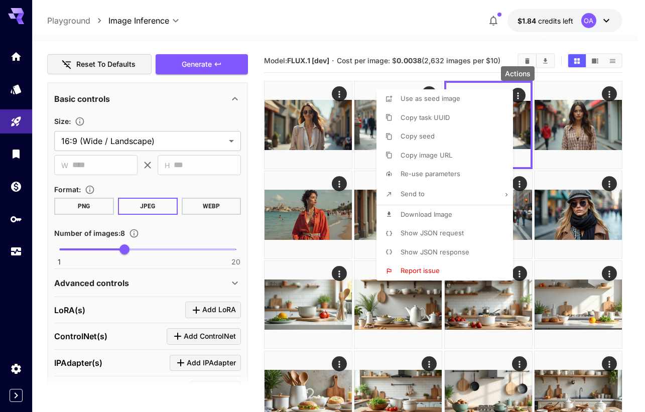
click at [611, 95] on div at bounding box center [322, 206] width 645 height 412
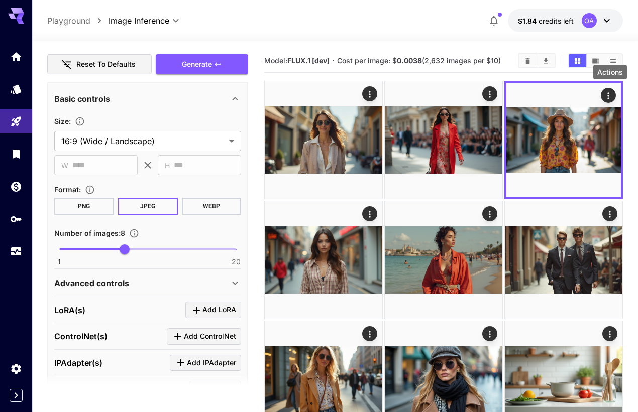
click at [375, 209] on icon "Actions" at bounding box center [370, 214] width 10 height 10
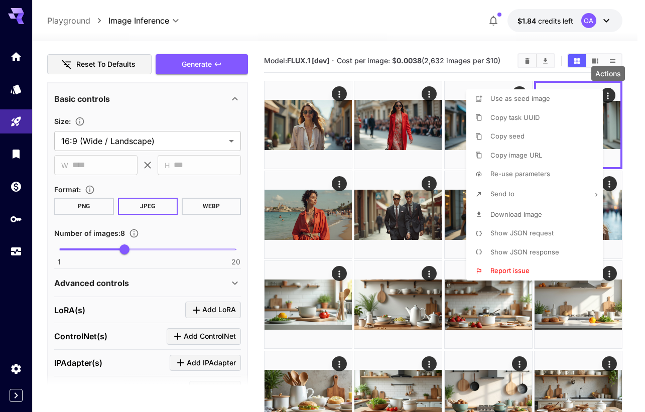
click at [504, 213] on span "Download Image" at bounding box center [517, 214] width 52 height 8
click at [340, 184] on div at bounding box center [322, 206] width 645 height 412
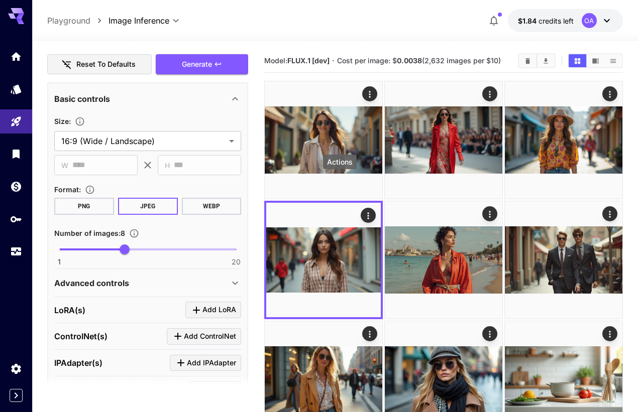
click at [489, 211] on icon "Actions" at bounding box center [490, 214] width 2 height 7
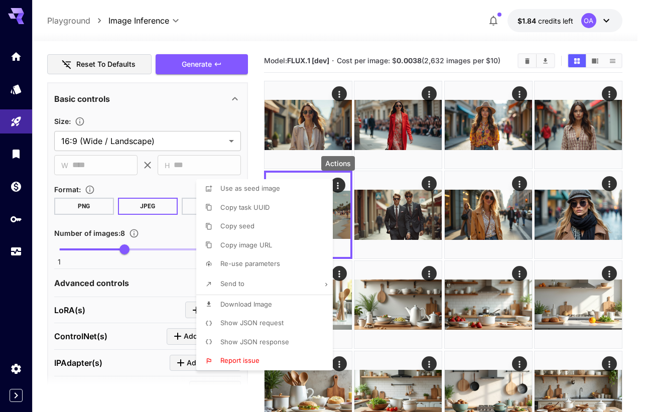
click at [244, 303] on span "Download Image" at bounding box center [246, 304] width 52 height 8
click at [433, 181] on div at bounding box center [322, 206] width 645 height 412
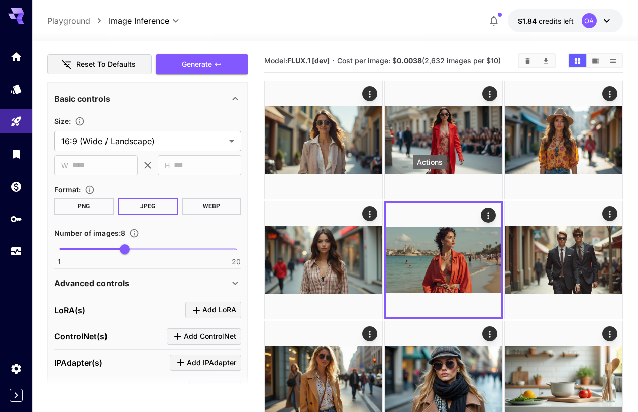
click at [605, 209] on icon "Actions" at bounding box center [610, 214] width 10 height 10
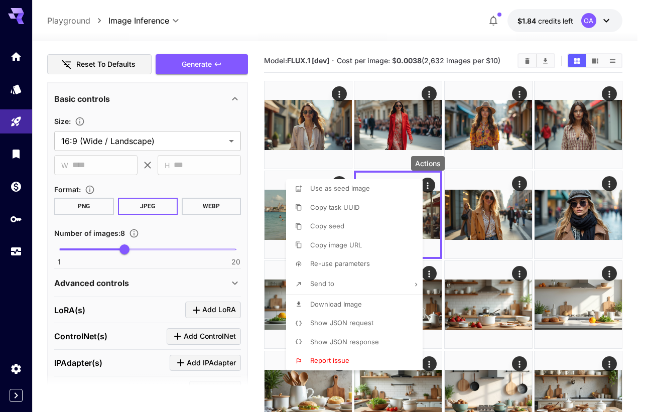
drag, startPoint x: 352, startPoint y: 303, endPoint x: 358, endPoint y: 298, distance: 7.8
click at [353, 303] on span "Download Image" at bounding box center [336, 304] width 52 height 8
click at [519, 182] on div at bounding box center [322, 206] width 645 height 412
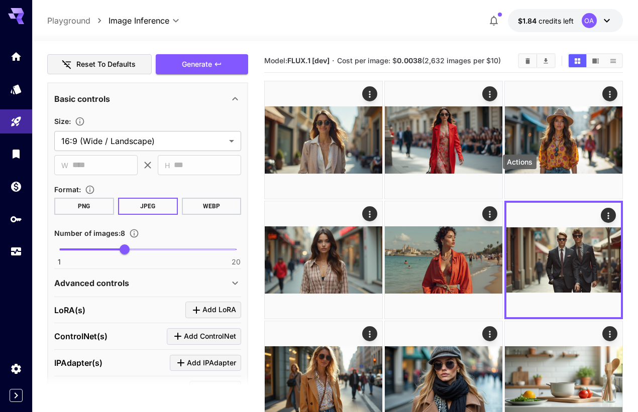
click at [370, 331] on icon "Actions" at bounding box center [370, 334] width 2 height 7
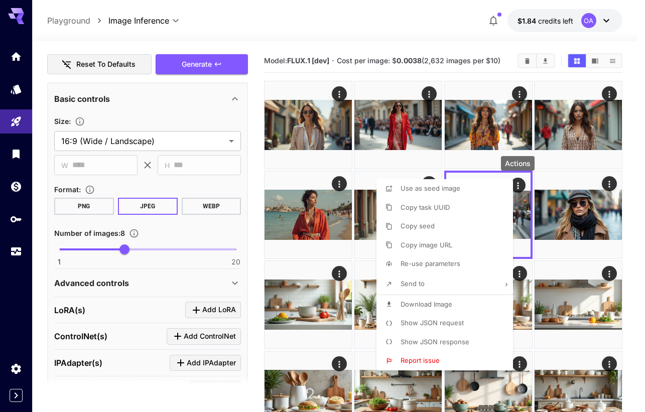
click at [409, 301] on span "Download Image" at bounding box center [427, 304] width 52 height 8
click at [610, 183] on div at bounding box center [322, 206] width 645 height 412
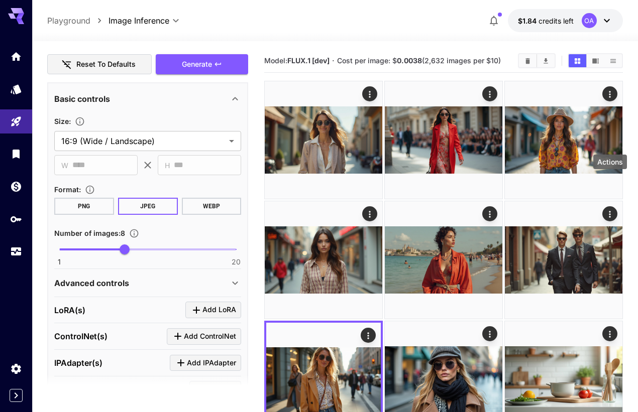
click at [495, 329] on icon "Actions" at bounding box center [490, 334] width 10 height 10
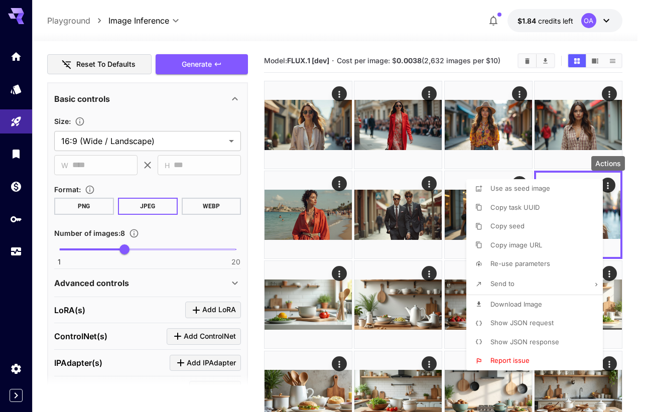
click at [500, 301] on span "Download Image" at bounding box center [517, 304] width 52 height 8
